Goal: Navigation & Orientation: Find specific page/section

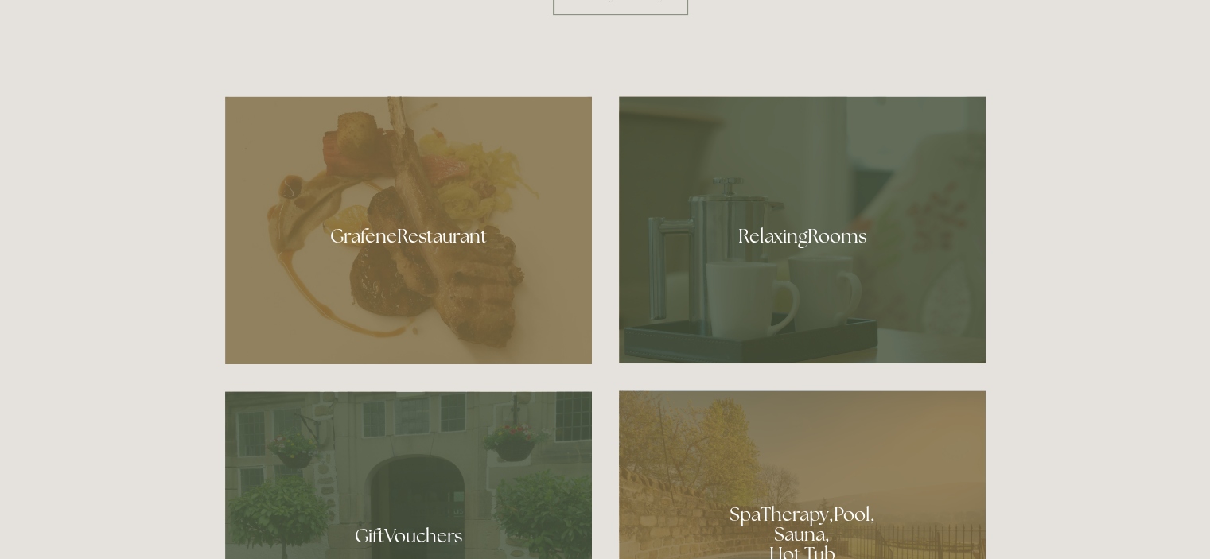
scroll to position [859, 0]
click at [444, 222] on div at bounding box center [408, 231] width 367 height 268
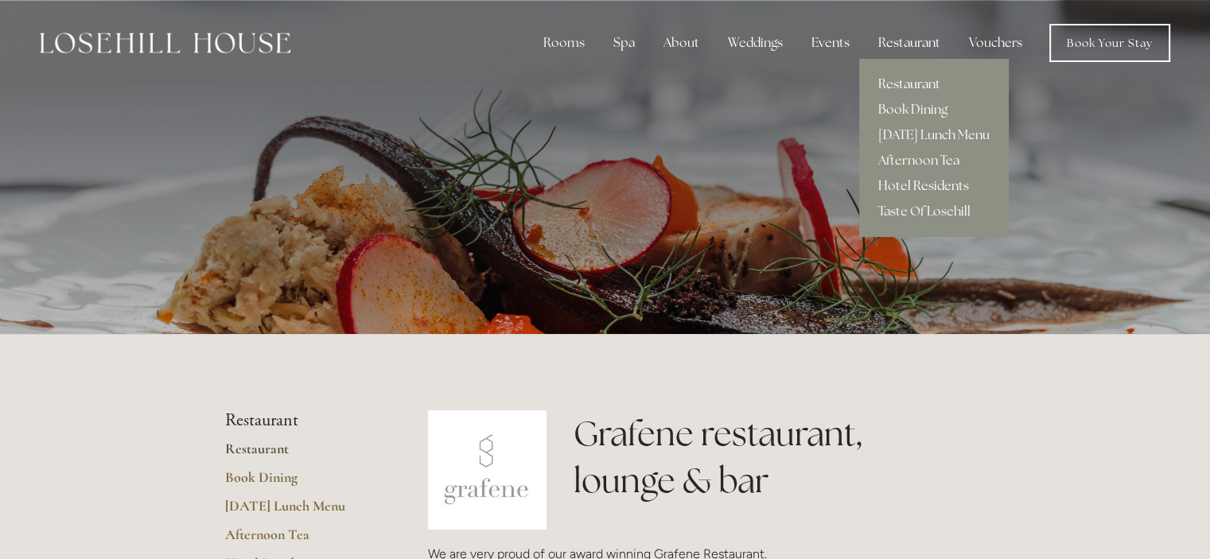
click at [932, 189] on link "Hotel Residents" at bounding box center [934, 185] width 150 height 25
